Goal: Browse casually

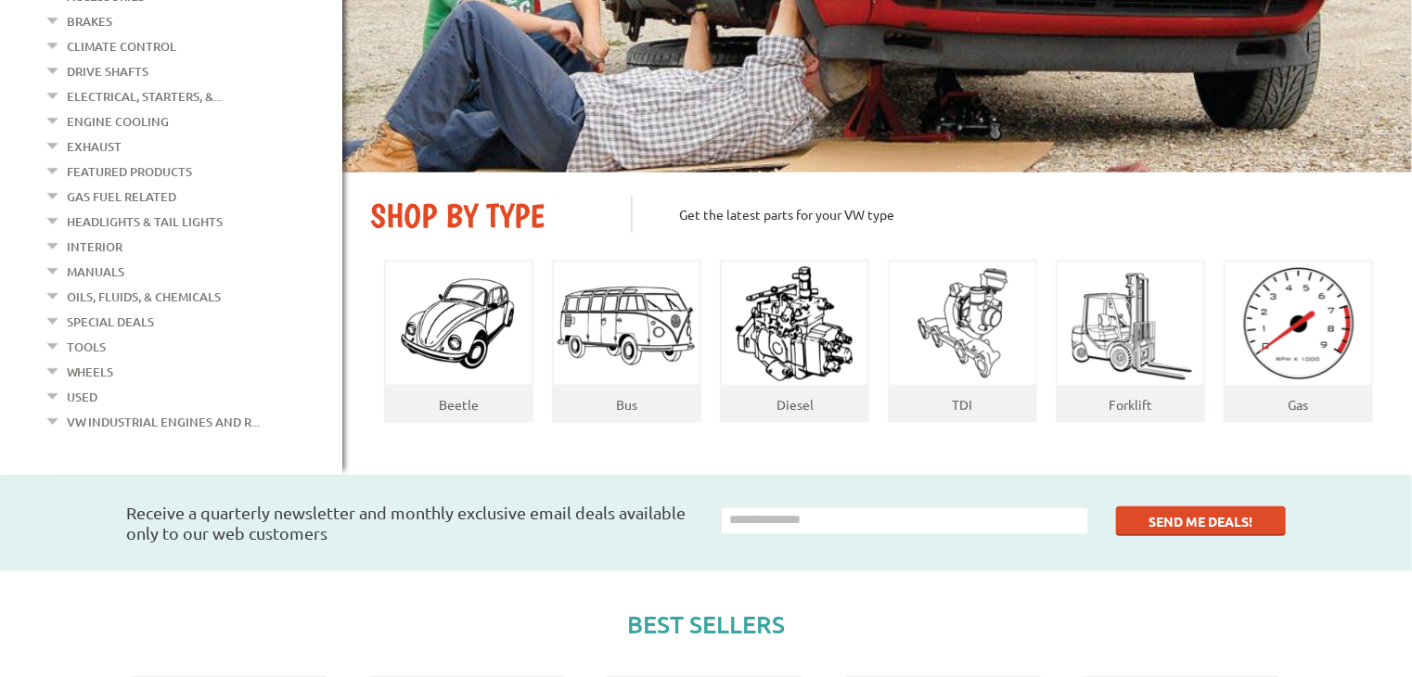
scroll to position [557, 0]
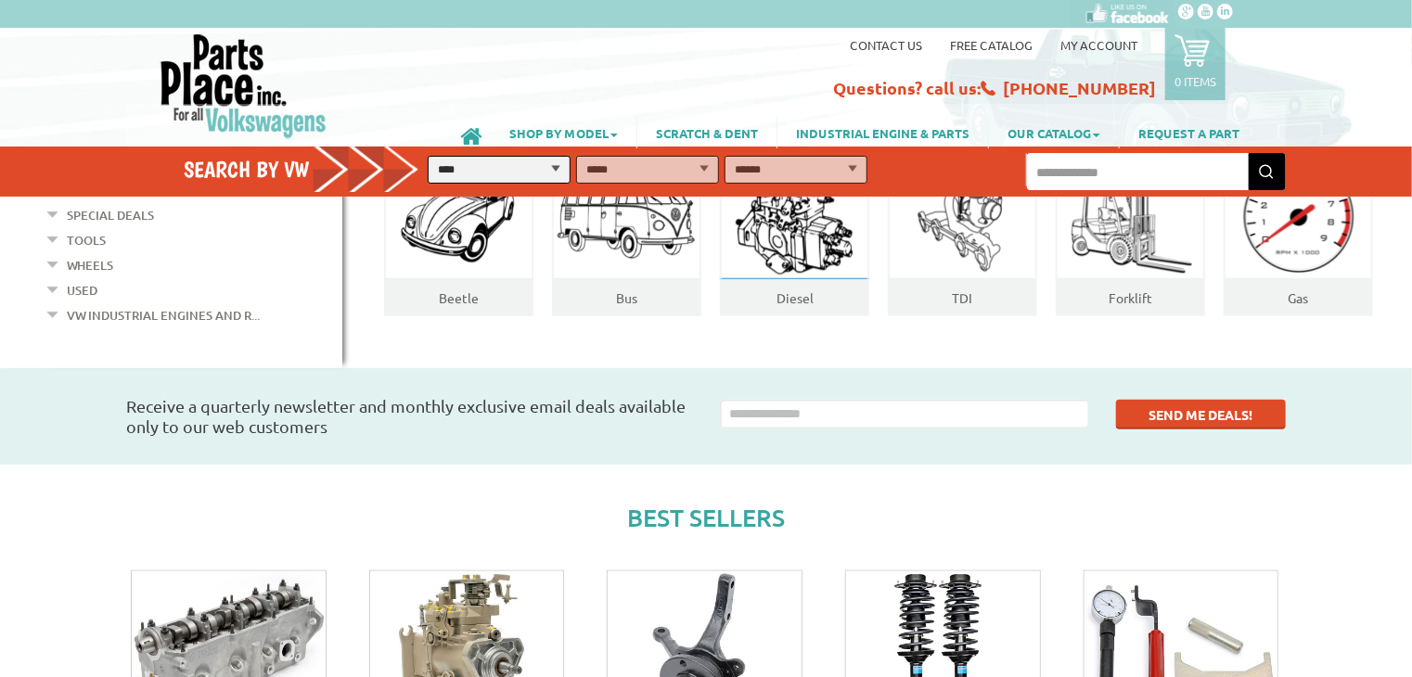
click at [809, 227] on img at bounding box center [794, 217] width 135 height 125
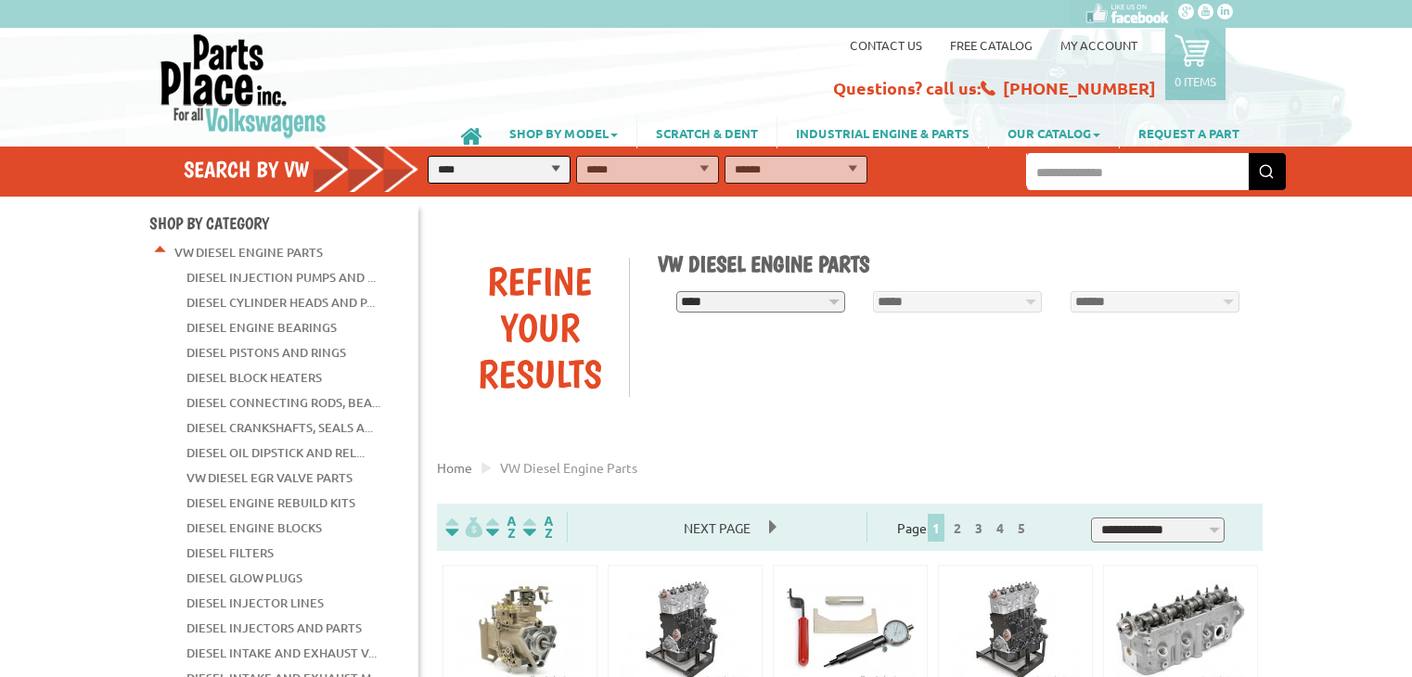
scroll to position [464, 0]
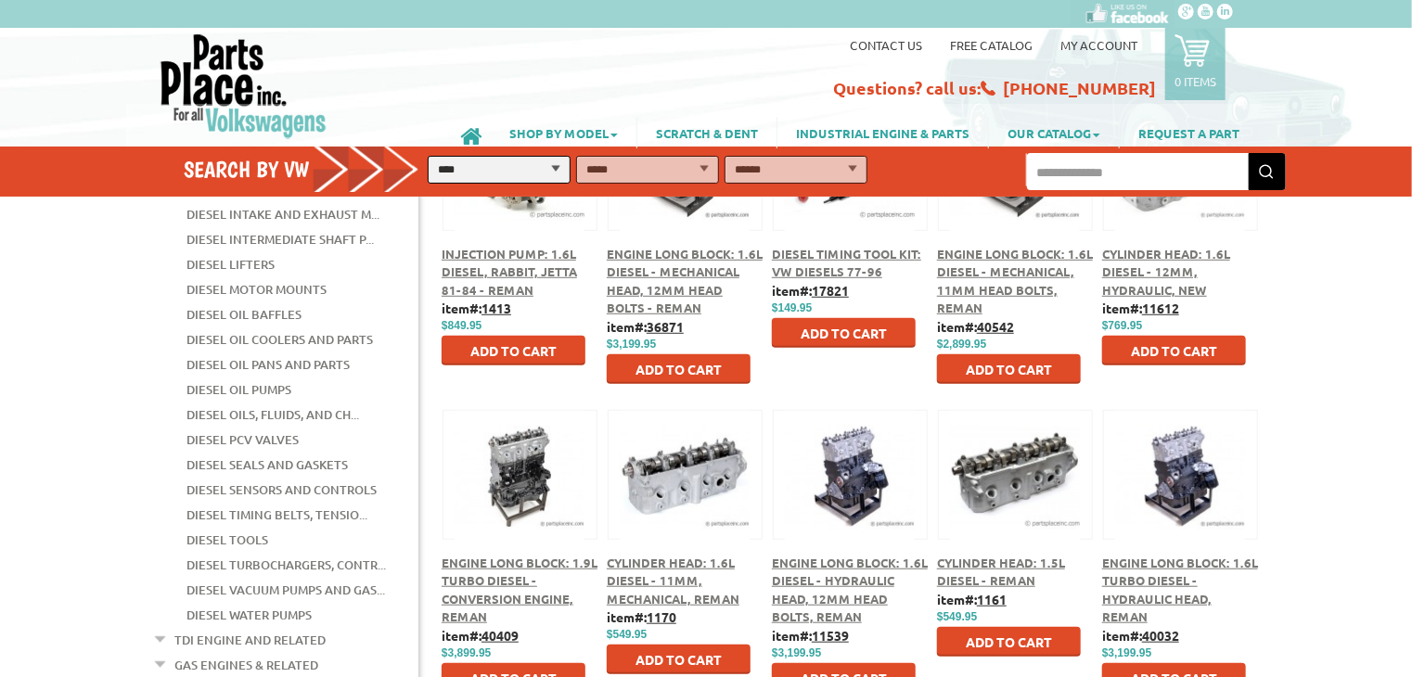
click at [708, 262] on div "Engine Long Block: 1.6L Diesel - Mechanical Head, 12mm Head Bolts - Reman" at bounding box center [685, 281] width 156 height 72
click at [668, 288] on span "Engine Long Block: 1.6L Diesel - Mechanical Head, 12mm Head Bolts - Reman" at bounding box center [685, 281] width 156 height 70
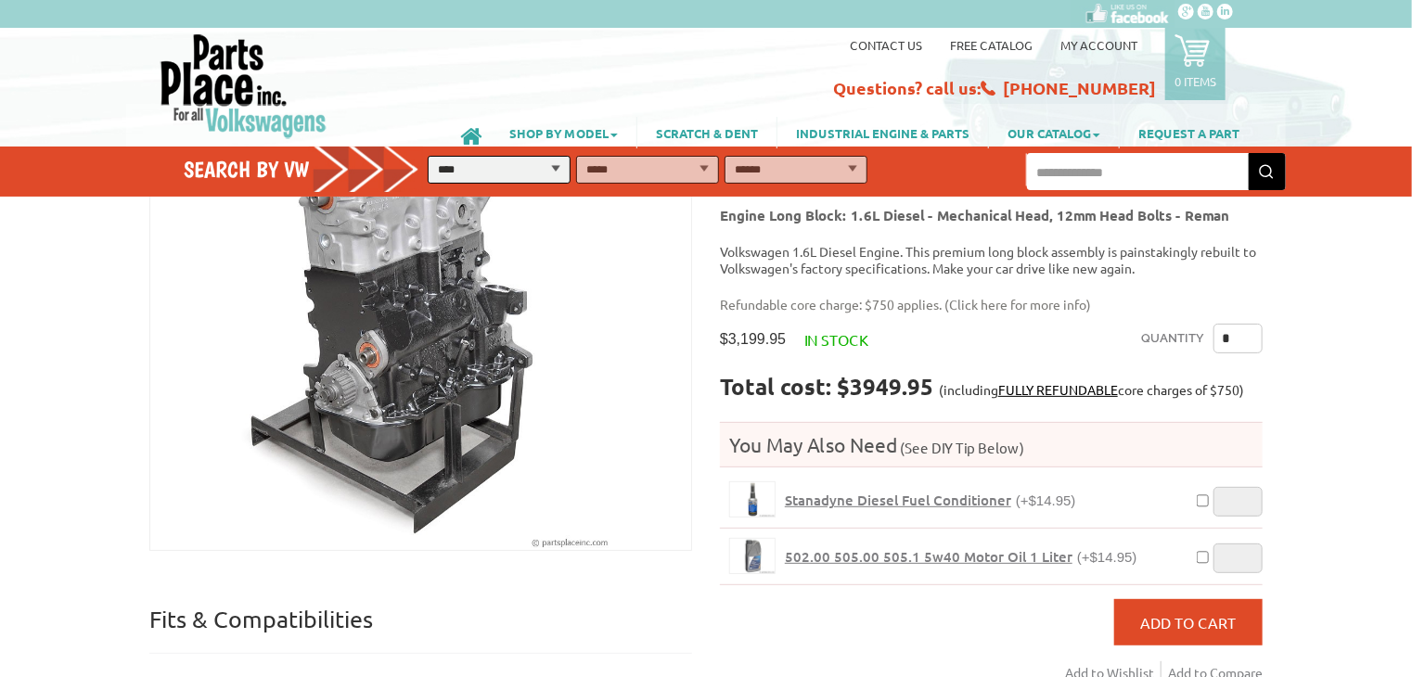
scroll to position [186, 0]
